Goal: Information Seeking & Learning: Learn about a topic

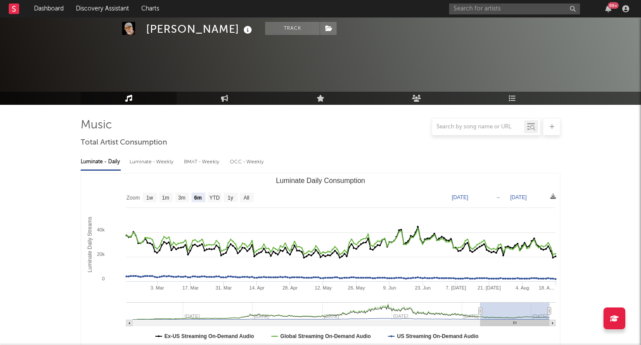
select select "6m"
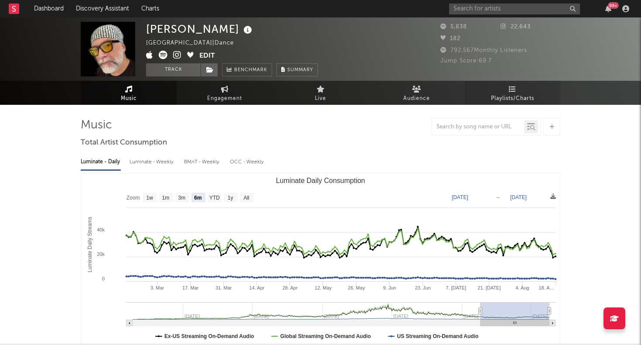
click at [513, 89] on icon at bounding box center [512, 88] width 7 height 7
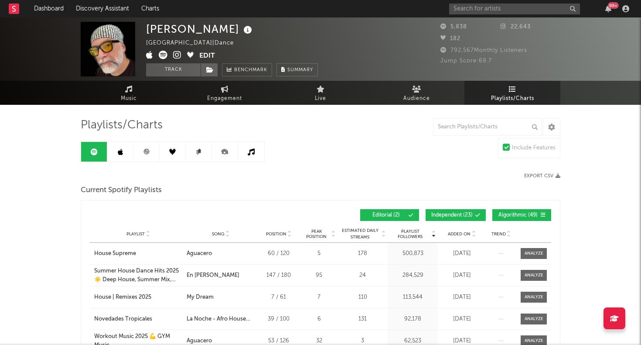
click at [126, 94] on span "Music" at bounding box center [129, 98] width 16 height 10
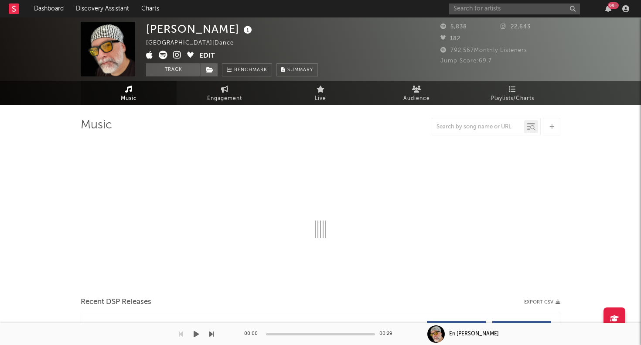
select select "6m"
